Goal: Transaction & Acquisition: Subscribe to service/newsletter

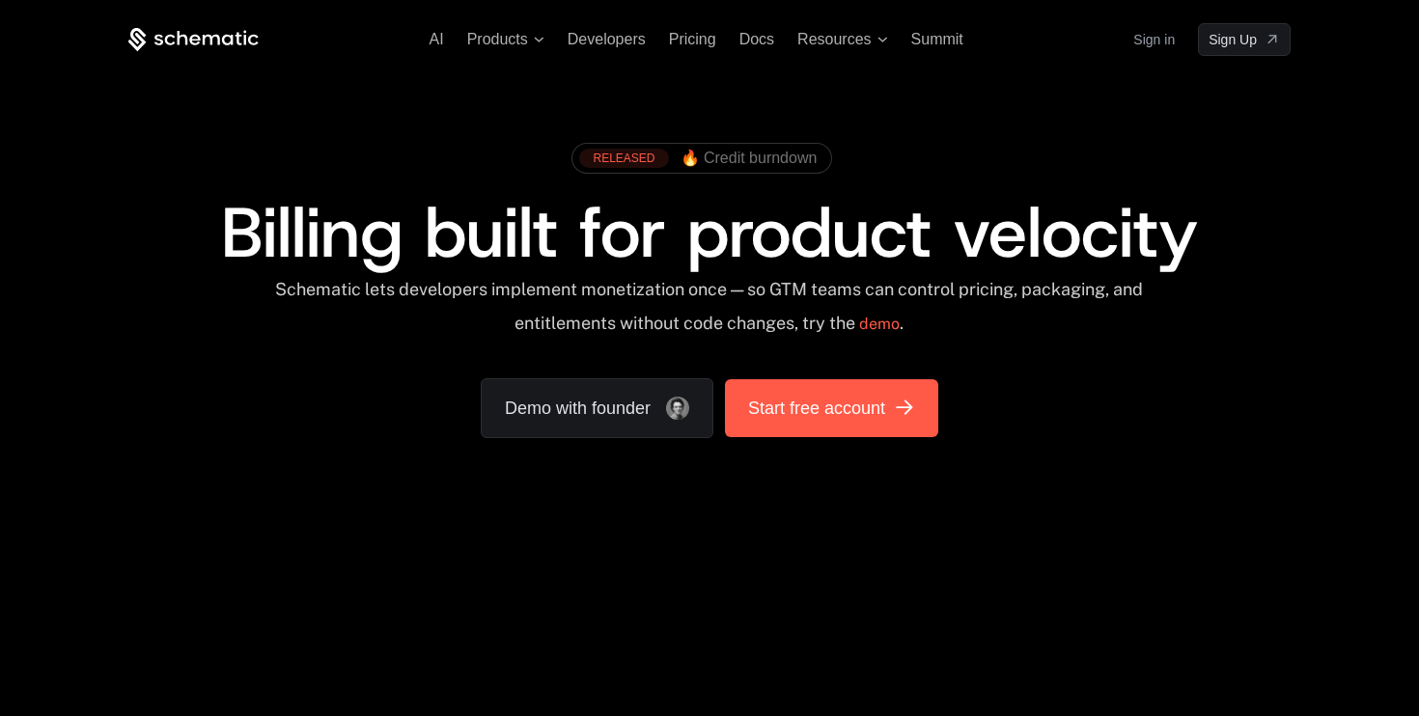
click at [883, 399] on span "Start free account" at bounding box center [816, 408] width 137 height 27
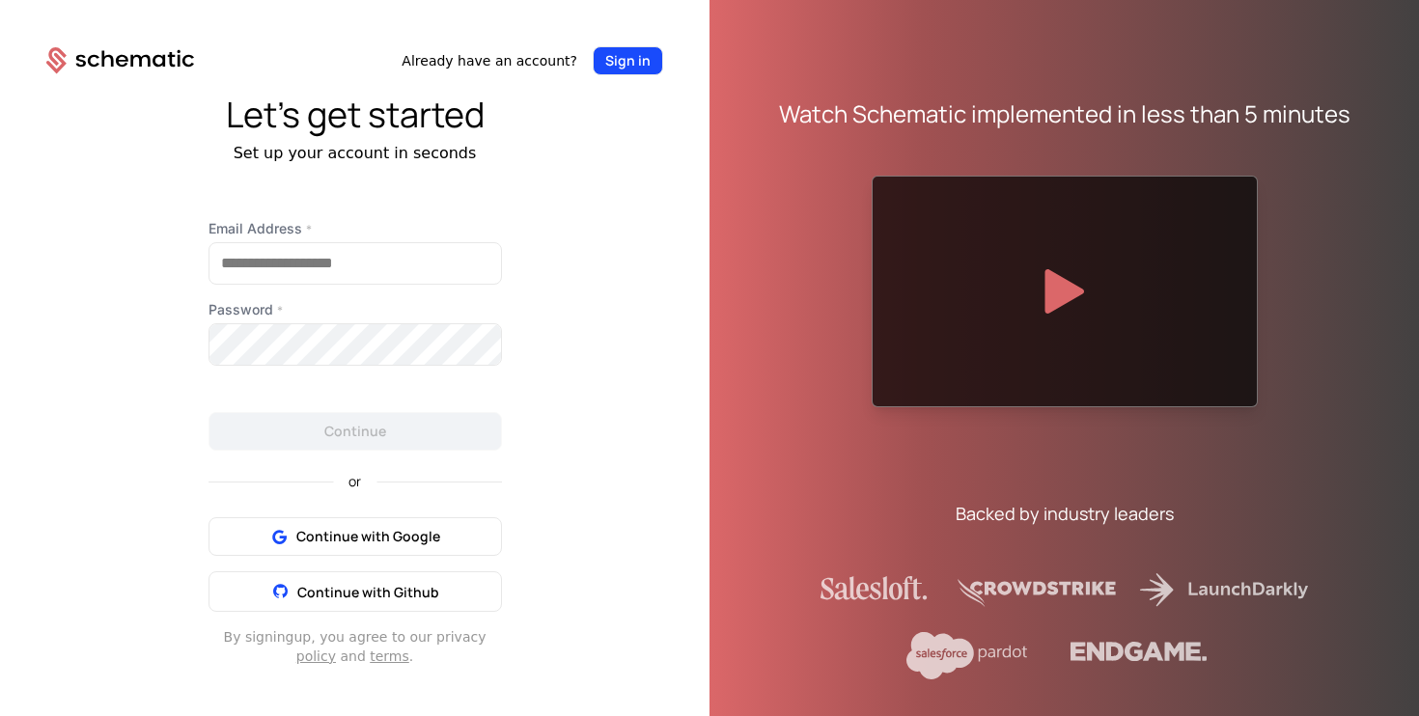
click at [638, 69] on button "Sign in" at bounding box center [628, 60] width 70 height 29
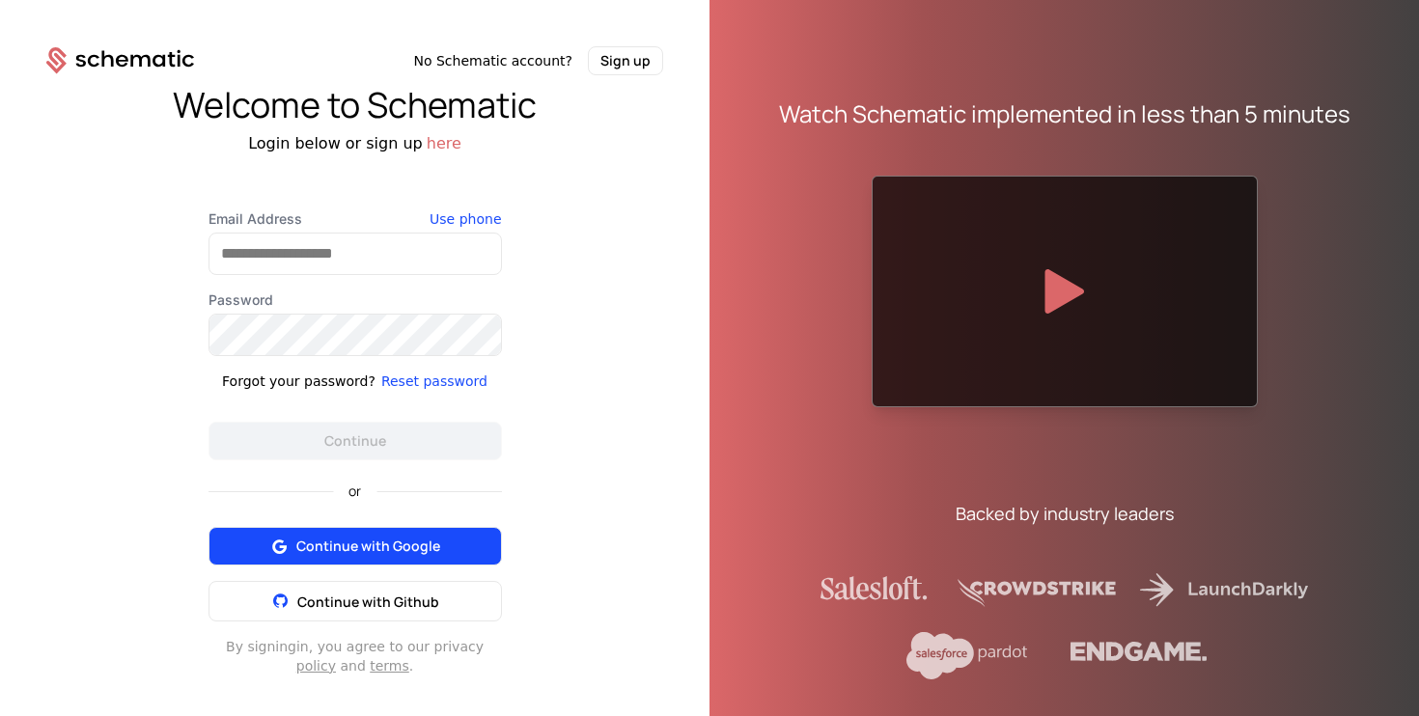
click at [443, 545] on button "Continue with Google" at bounding box center [354, 546] width 293 height 39
